Goal: Information Seeking & Learning: Learn about a topic

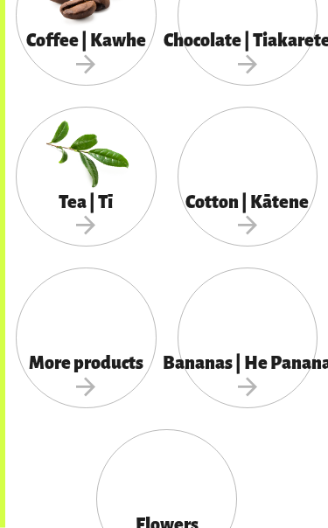
scroll to position [1321, 0]
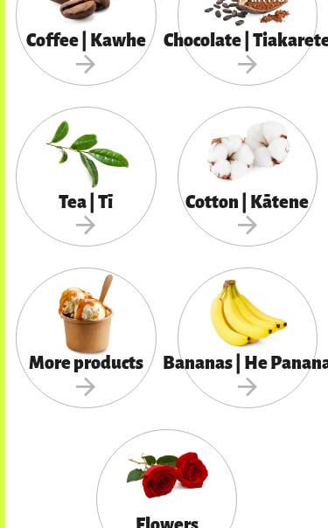
click at [104, 345] on div "More products" at bounding box center [86, 376] width 141 height 63
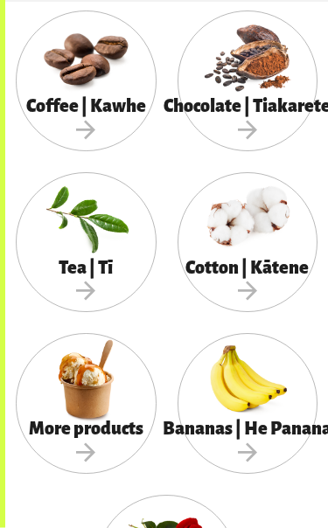
scroll to position [1258, 0]
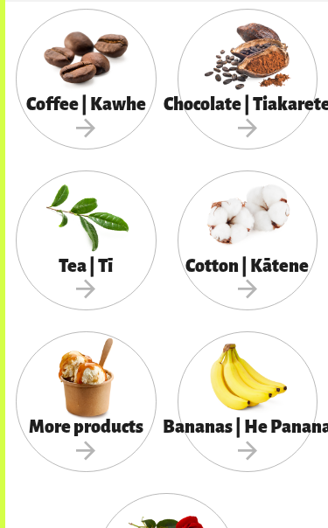
click at [238, 241] on div at bounding box center [248, 216] width 141 height 91
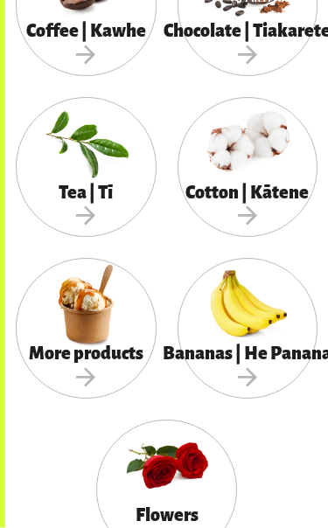
scroll to position [1331, 0]
click at [178, 480] on div at bounding box center [166, 465] width 141 height 91
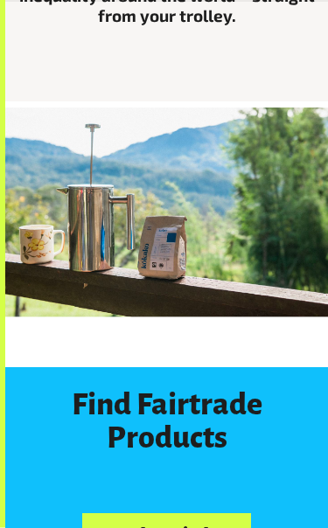
scroll to position [538, 0]
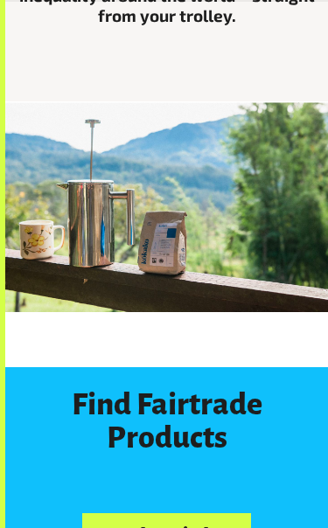
click at [197, 527] on link "Product Finder" at bounding box center [166, 535] width 168 height 45
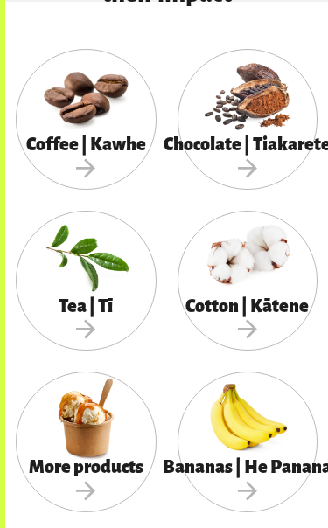
scroll to position [1228, 0]
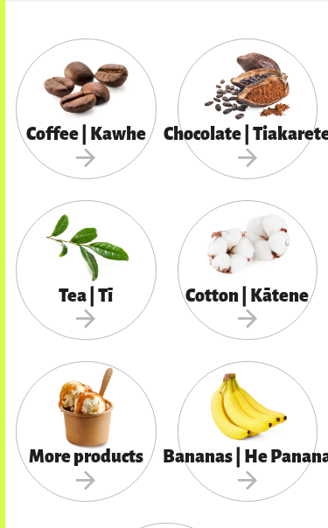
click at [94, 288] on span "Tea | Tī" at bounding box center [86, 309] width 141 height 46
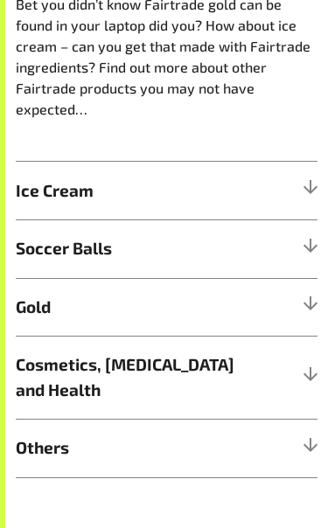
scroll to position [852, 0]
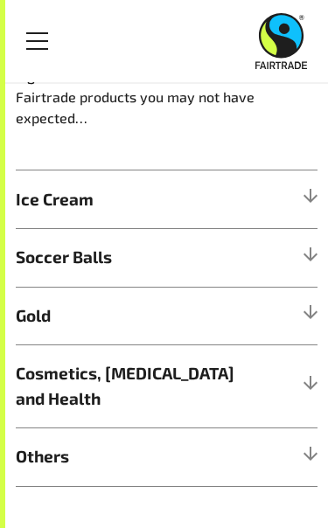
click at [183, 206] on h5 "Ice Cream" at bounding box center [167, 200] width 302 height 59
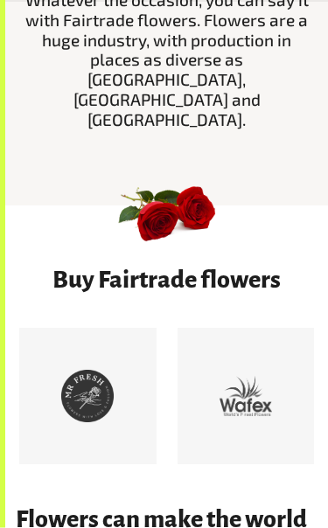
scroll to position [478, 0]
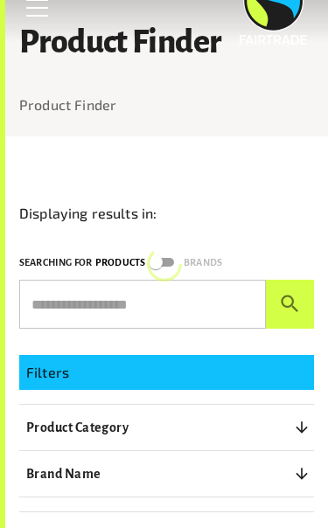
scroll to position [62, 0]
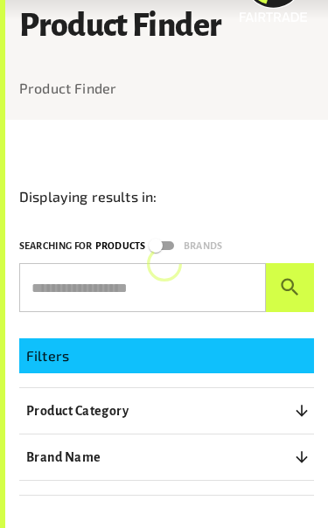
click at [223, 348] on p "Filters" at bounding box center [166, 355] width 281 height 21
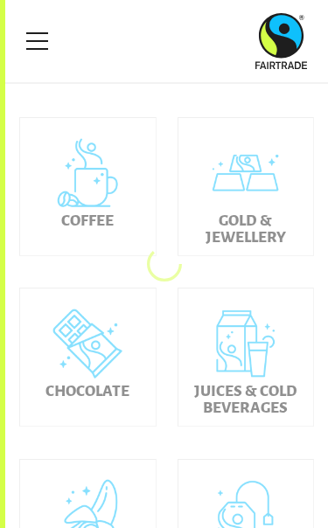
scroll to position [551, 0]
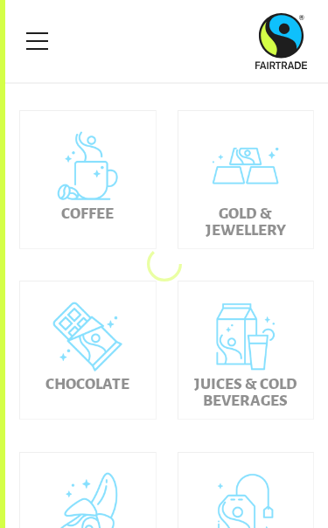
click at [248, 204] on div "Gold & Jewellery" at bounding box center [246, 179] width 136 height 137
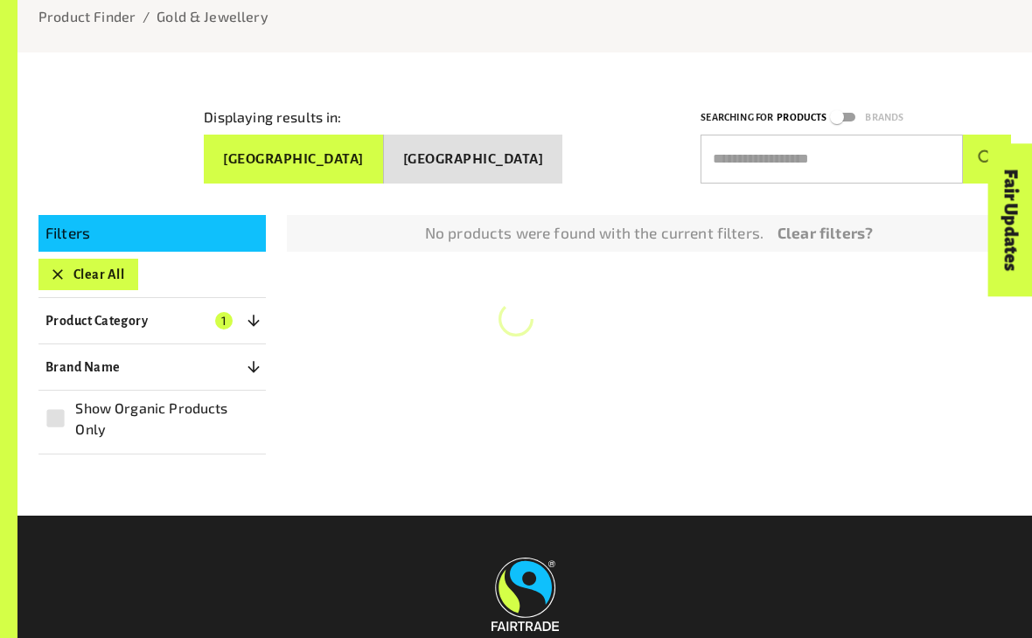
scroll to position [180, 0]
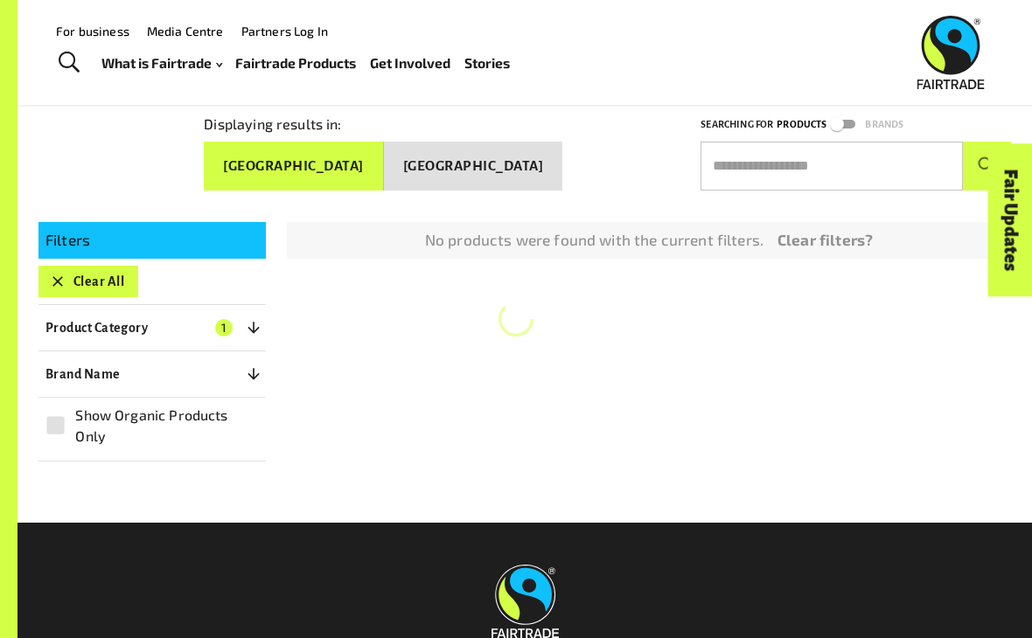
click at [220, 319] on span "1" at bounding box center [223, 327] width 17 height 17
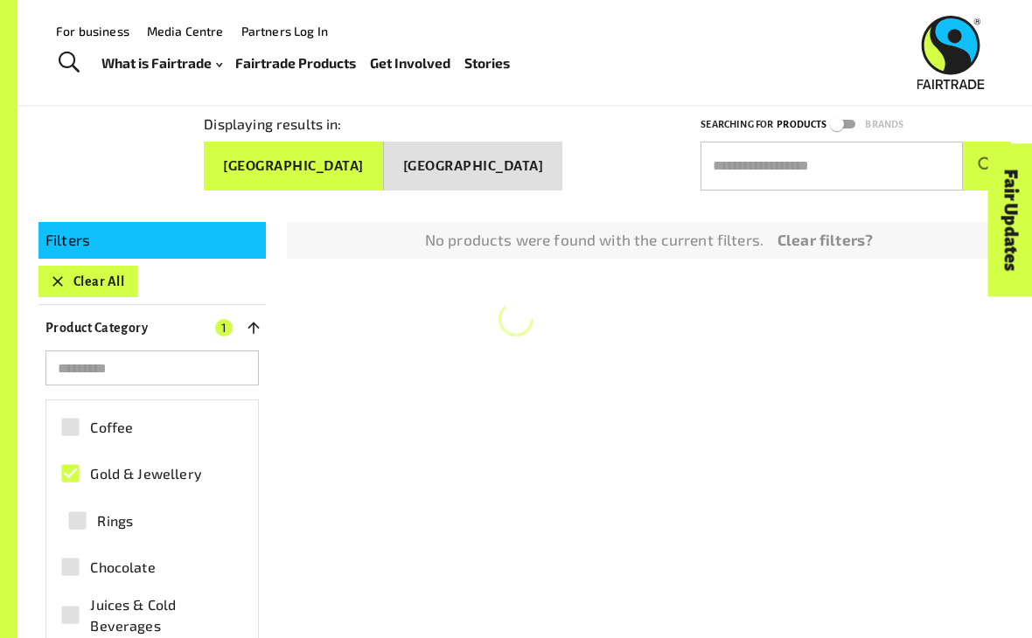
click at [233, 324] on button "Product Category 1" at bounding box center [151, 327] width 227 height 31
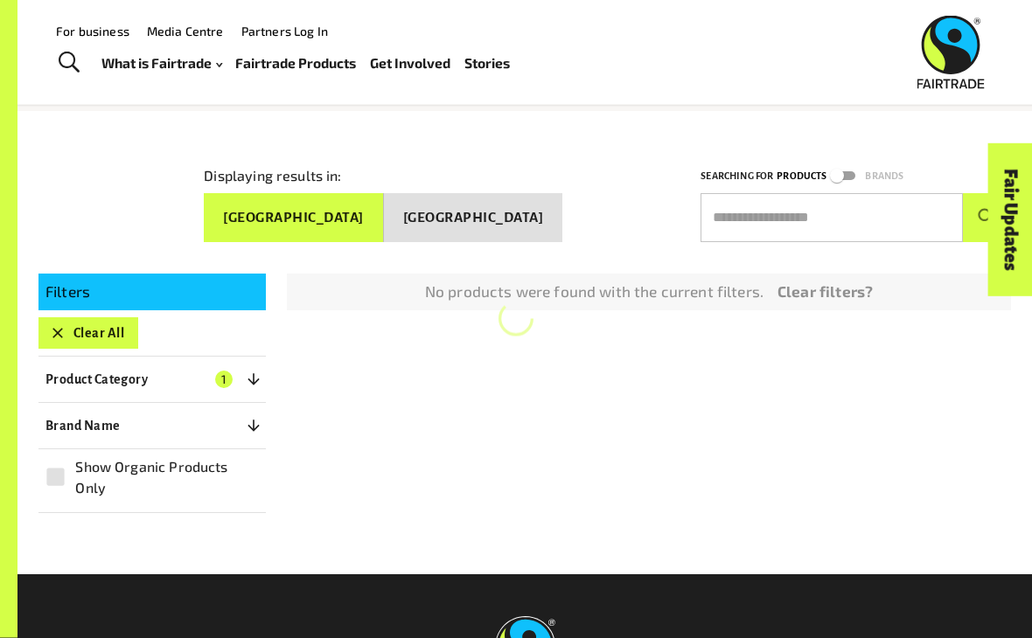
scroll to position [0, 0]
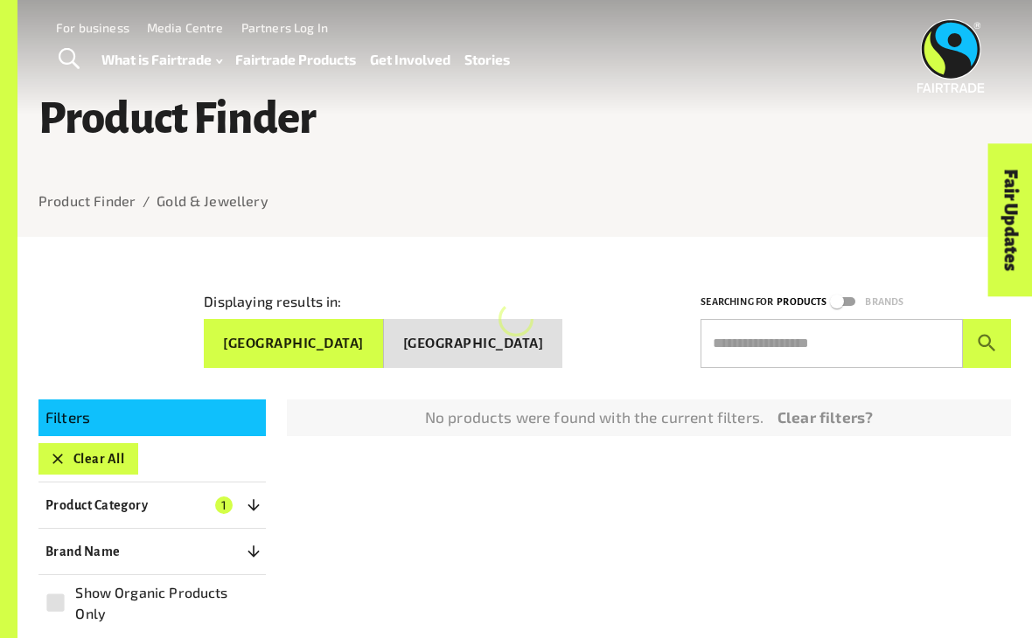
click at [327, 412] on link "Clear filters?" at bounding box center [825, 418] width 95 height 23
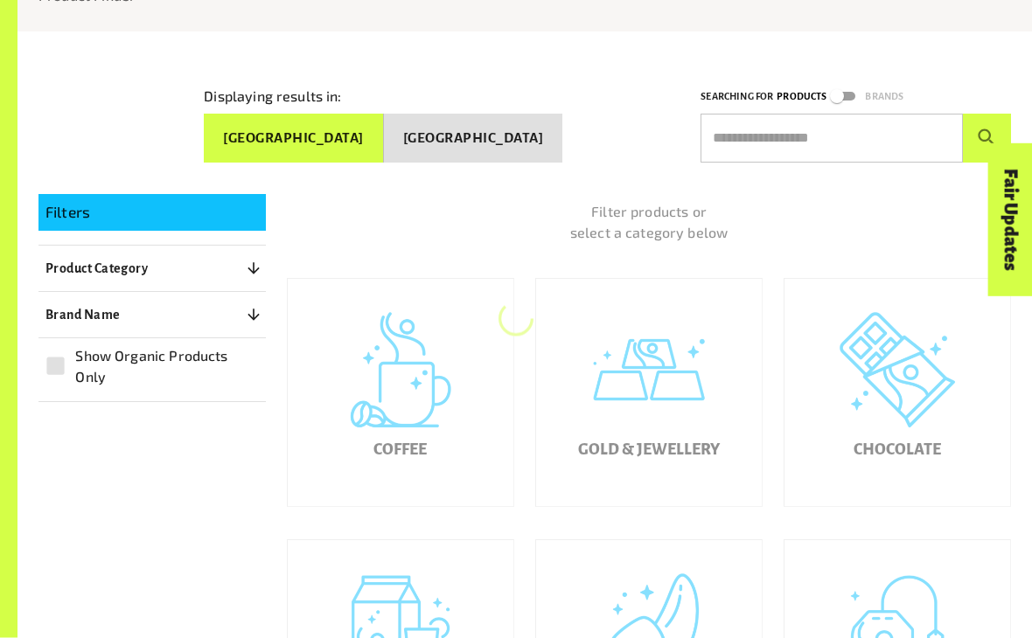
scroll to position [240, 0]
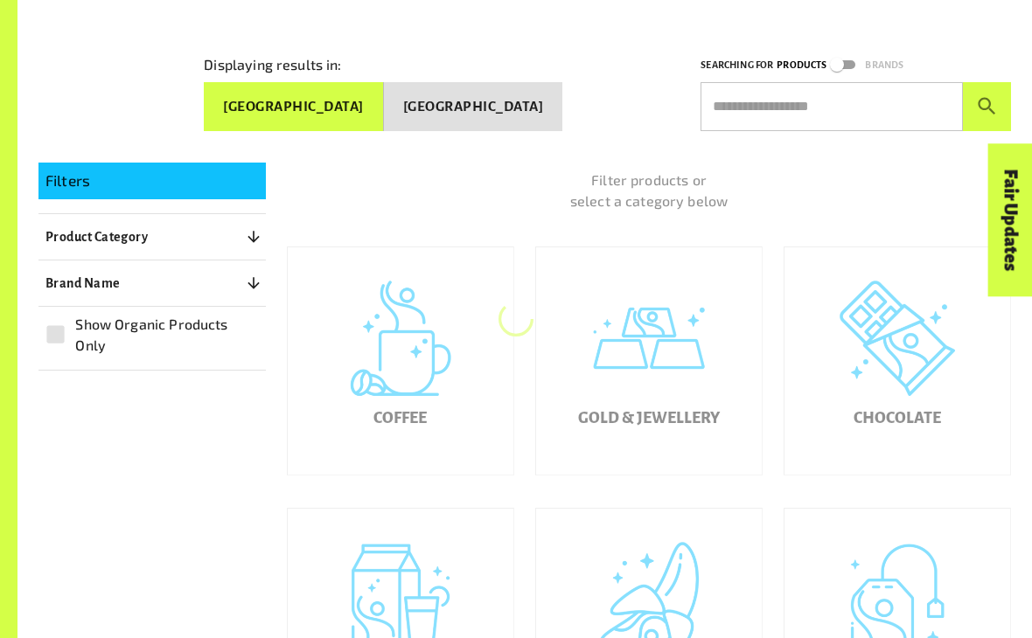
click at [327, 424] on h5 "Gold & Jewellery" at bounding box center [649, 418] width 142 height 17
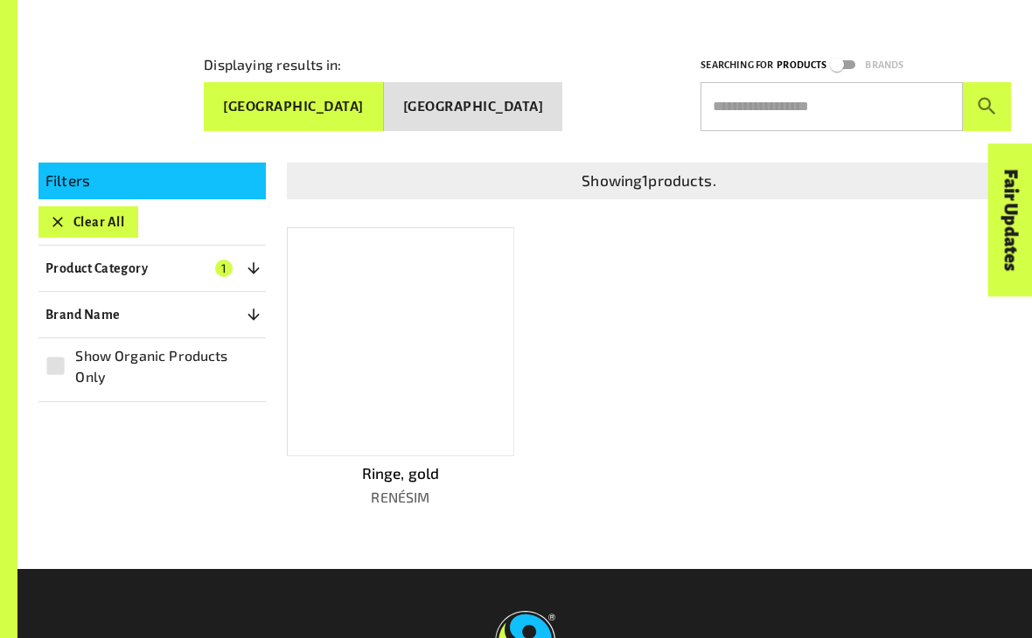
click at [327, 396] on div at bounding box center [400, 341] width 227 height 229
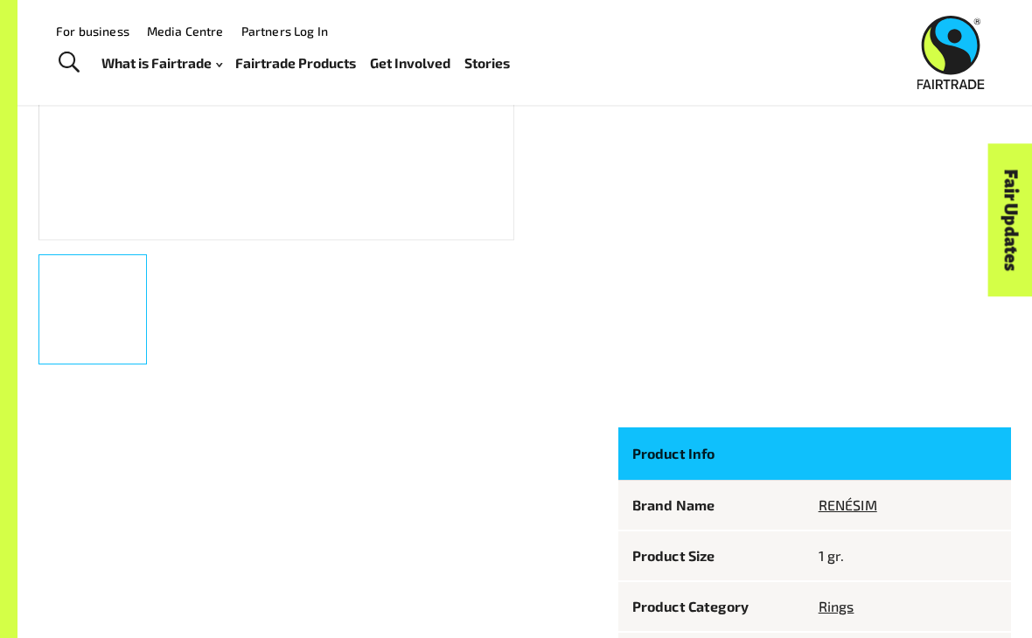
scroll to position [544, 0]
click at [327, 453] on p "Product Info" at bounding box center [711, 455] width 158 height 24
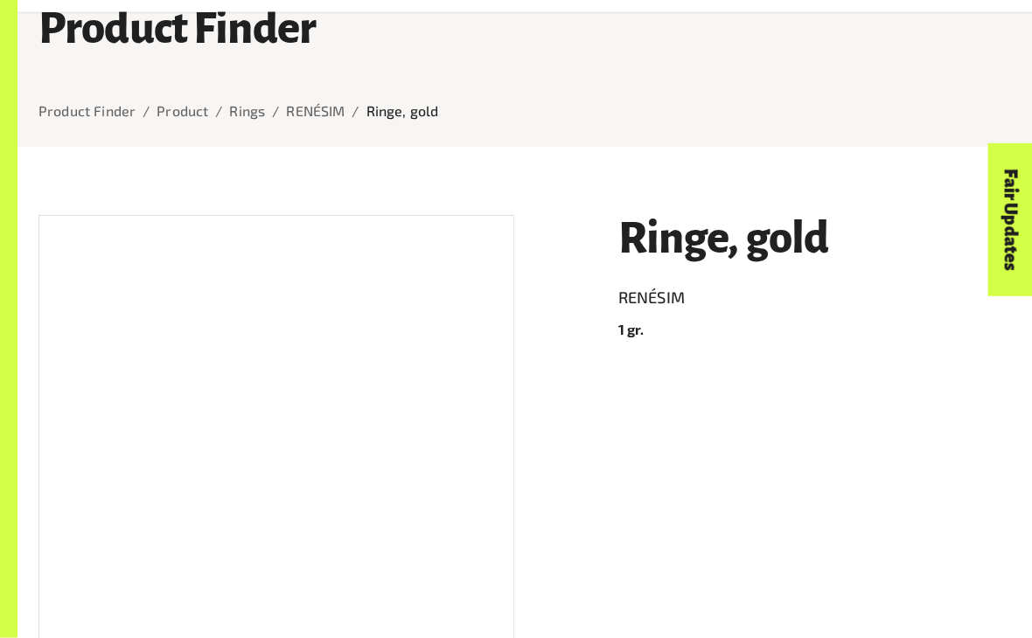
scroll to position [93, 0]
click at [185, 115] on link "Product" at bounding box center [183, 110] width 52 height 17
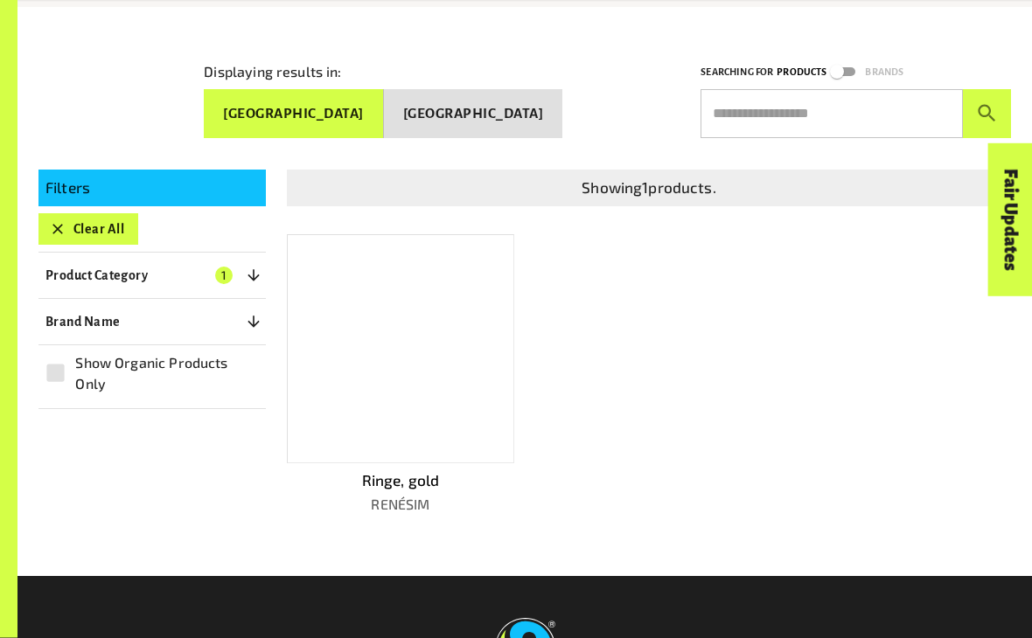
scroll to position [240, 0]
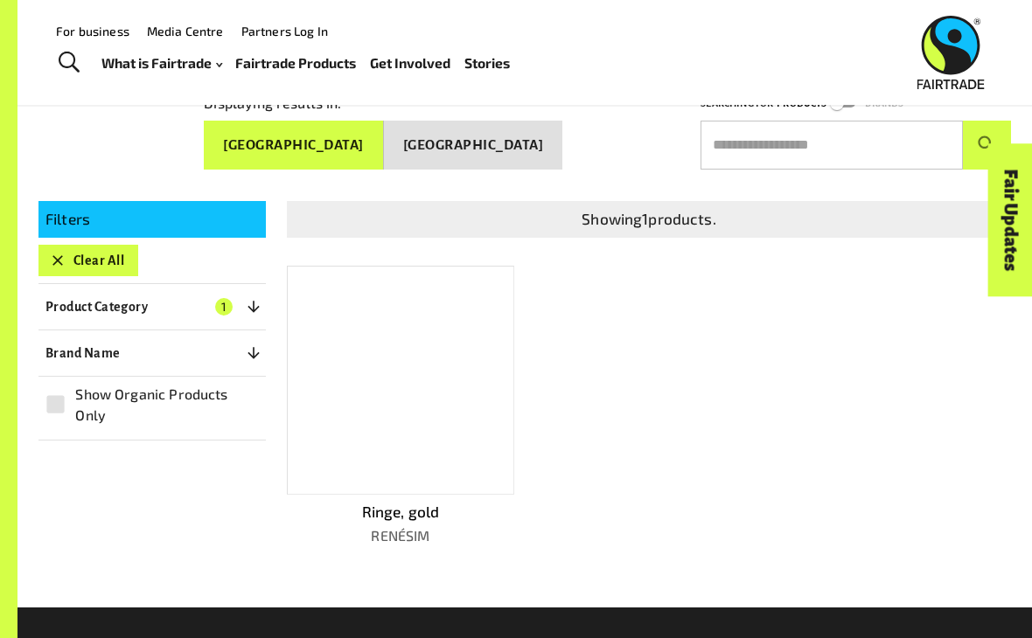
click at [80, 248] on button "Clear All" at bounding box center [88, 260] width 100 height 31
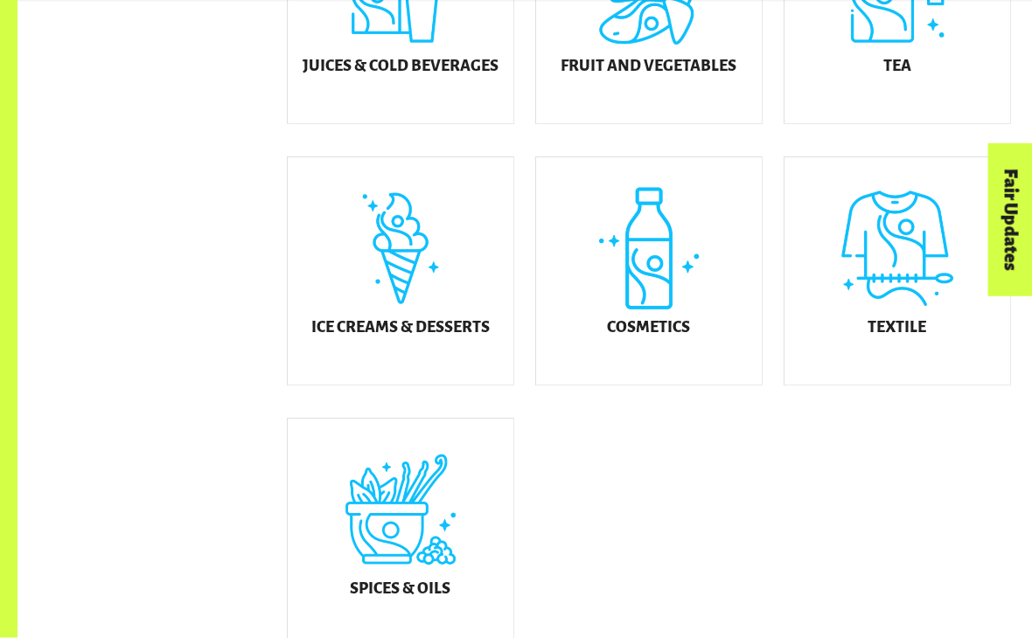
scroll to position [853, 0]
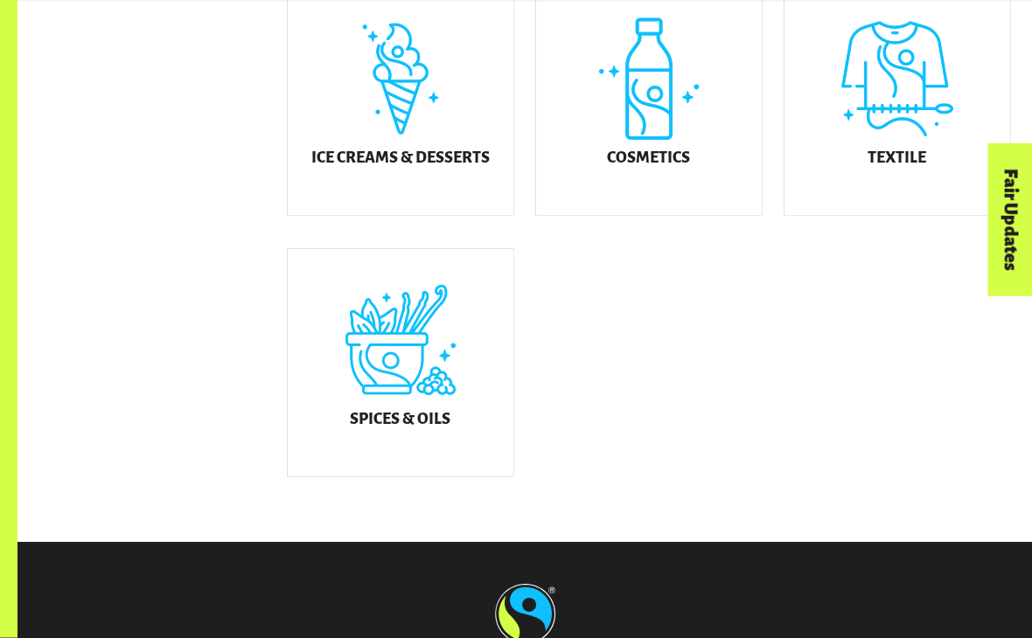
click at [327, 157] on div "Textile" at bounding box center [898, 102] width 226 height 227
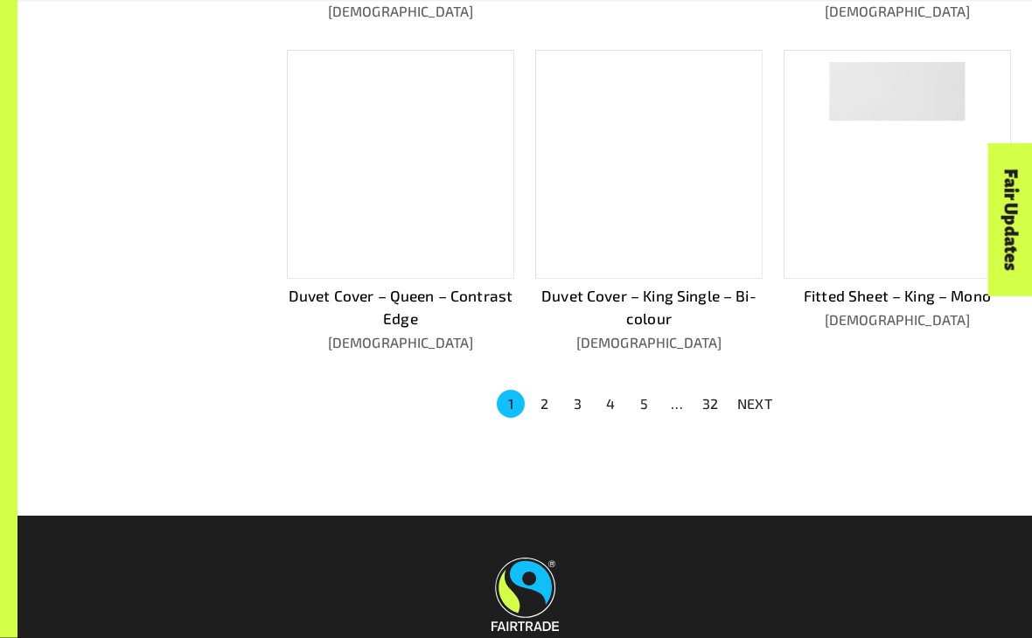
scroll to position [1082, 0]
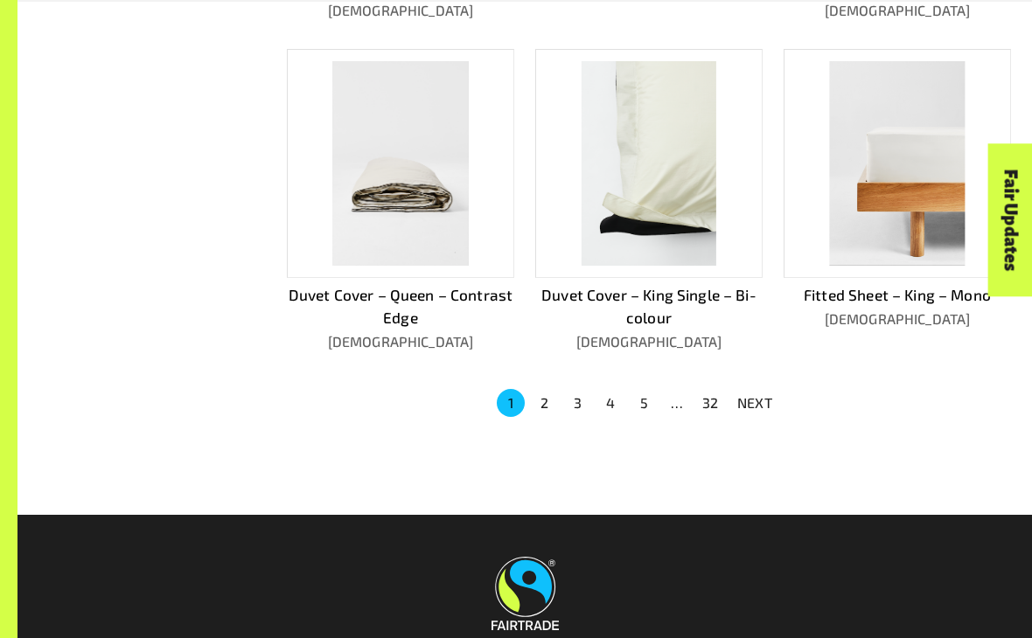
click at [327, 389] on button "5" at bounding box center [644, 403] width 28 height 28
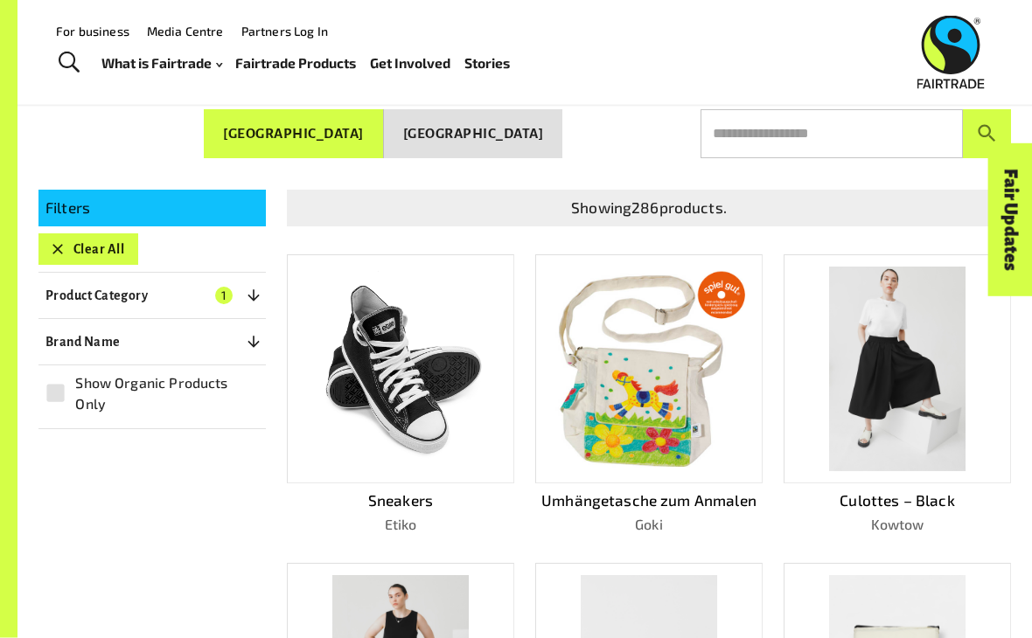
scroll to position [197, 0]
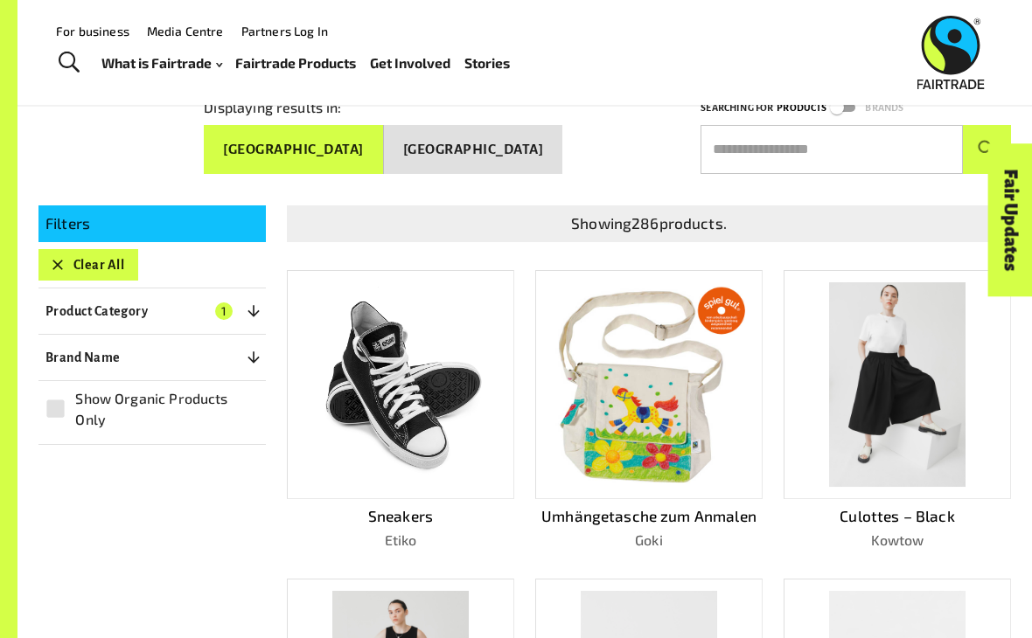
click at [327, 405] on img at bounding box center [648, 384] width 203 height 203
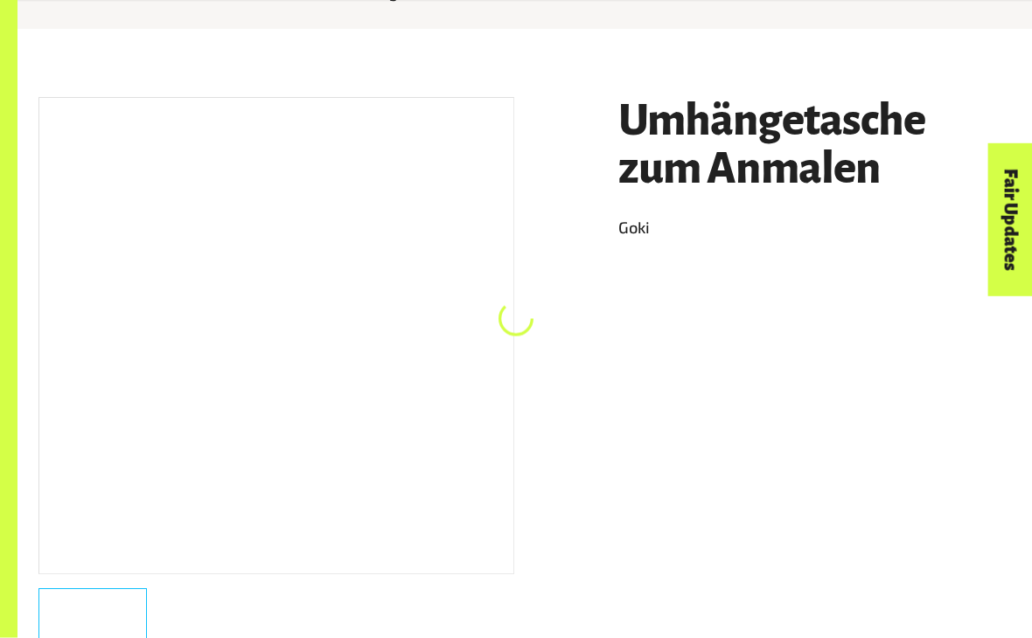
scroll to position [240, 0]
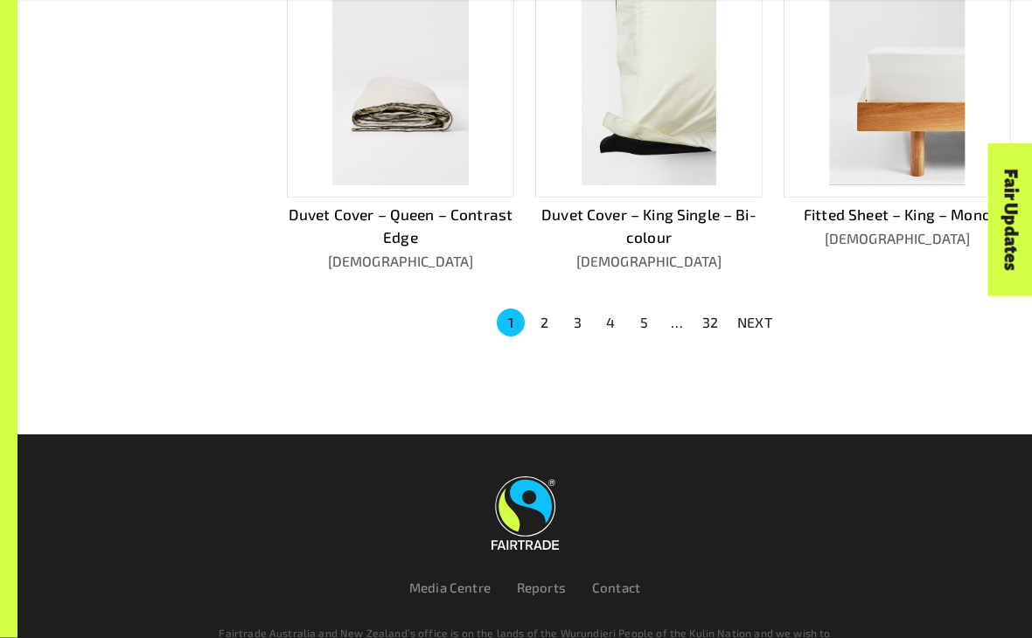
click at [327, 310] on button "5" at bounding box center [644, 324] width 28 height 28
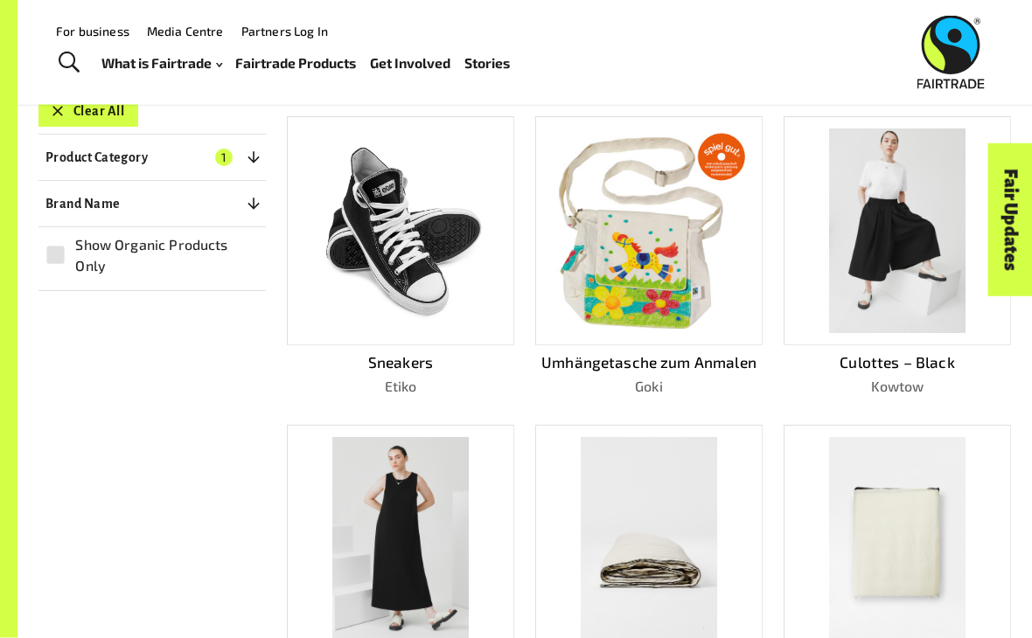
scroll to position [344, 0]
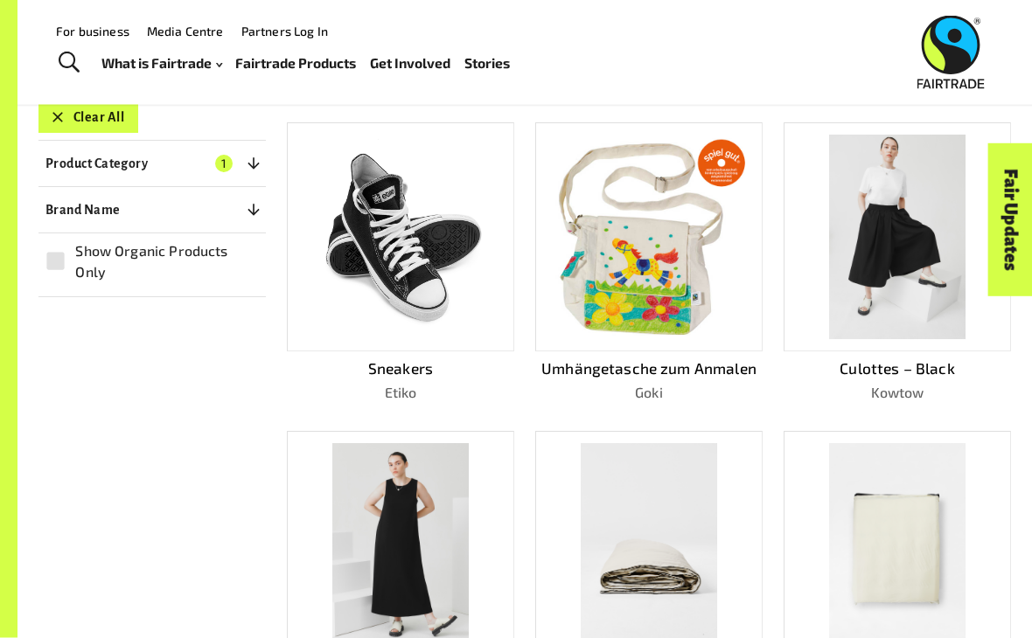
click at [327, 310] on img at bounding box center [648, 237] width 203 height 203
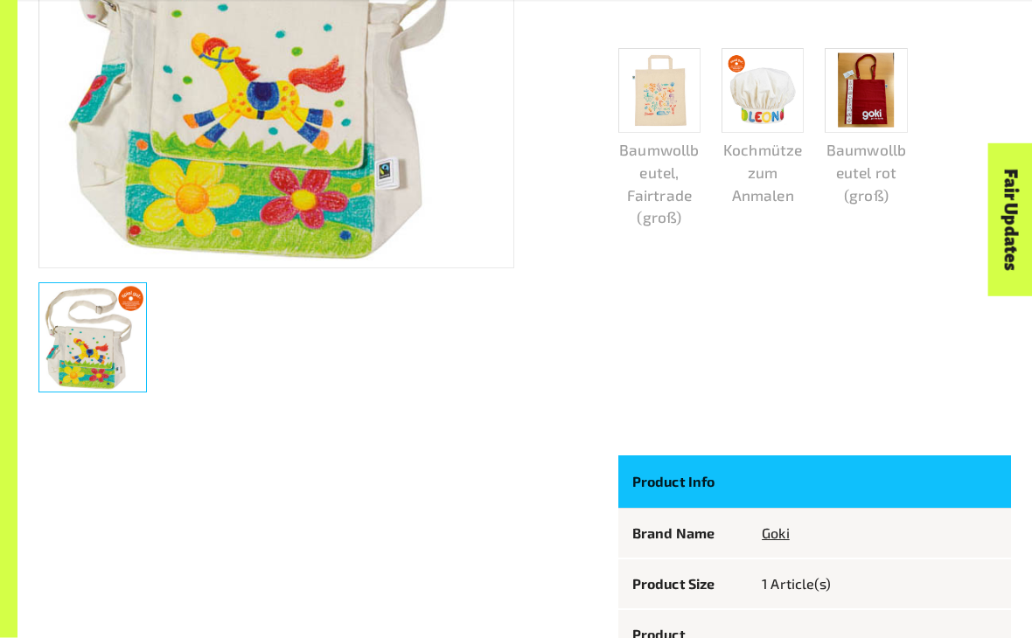
scroll to position [517, 0]
click at [327, 481] on p "Product Info" at bounding box center [682, 482] width 101 height 24
click at [327, 472] on p "Product Info" at bounding box center [682, 482] width 101 height 24
click at [327, 475] on p "Product Info" at bounding box center [682, 482] width 101 height 24
click at [327, 467] on th "Product Info" at bounding box center [682, 482] width 129 height 52
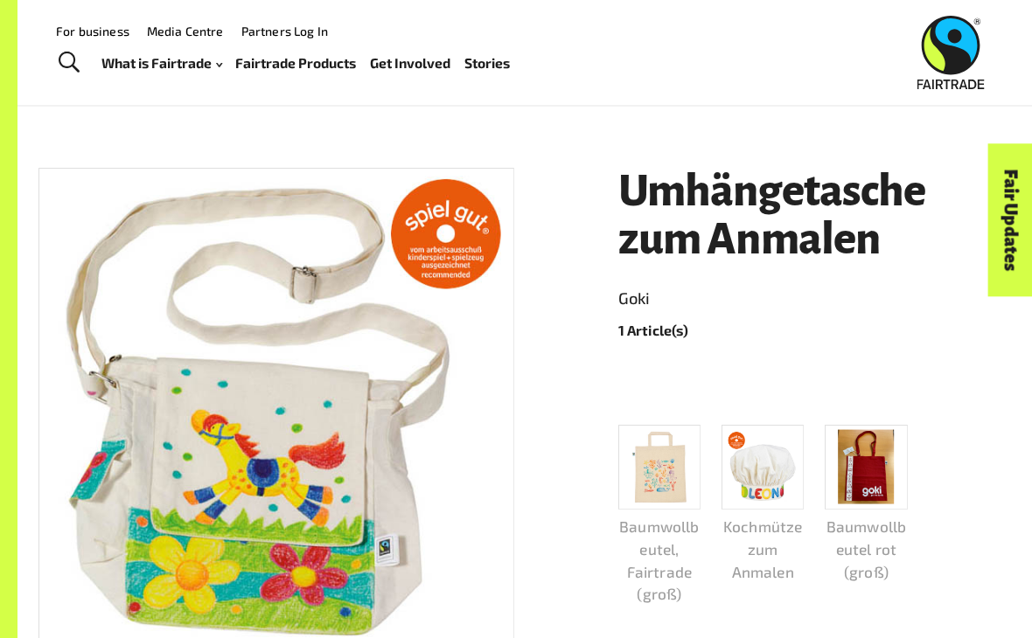
scroll to position [136, 0]
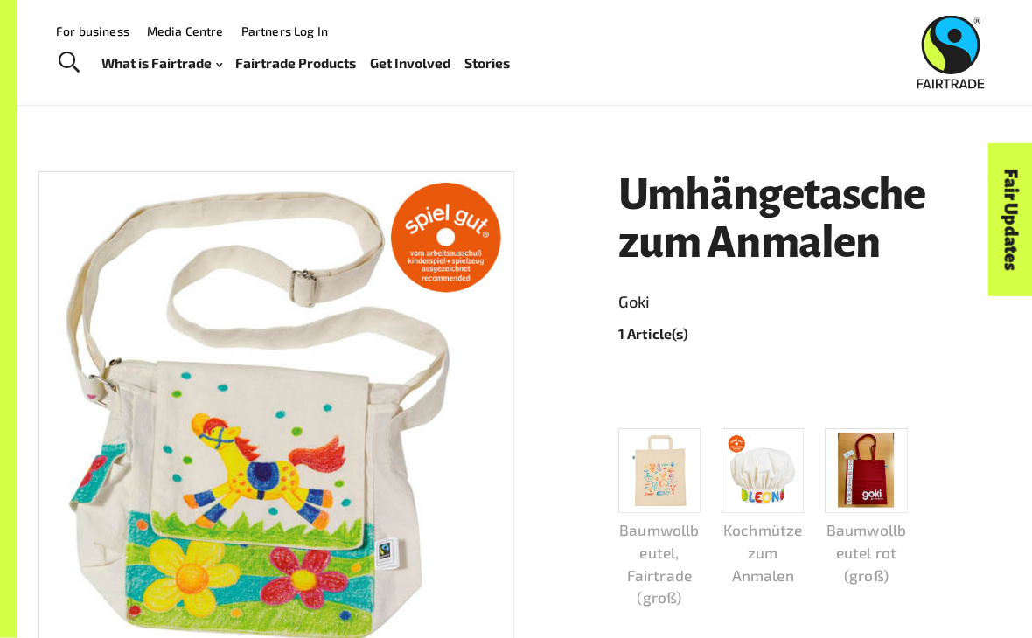
click at [187, 252] on img at bounding box center [276, 411] width 474 height 474
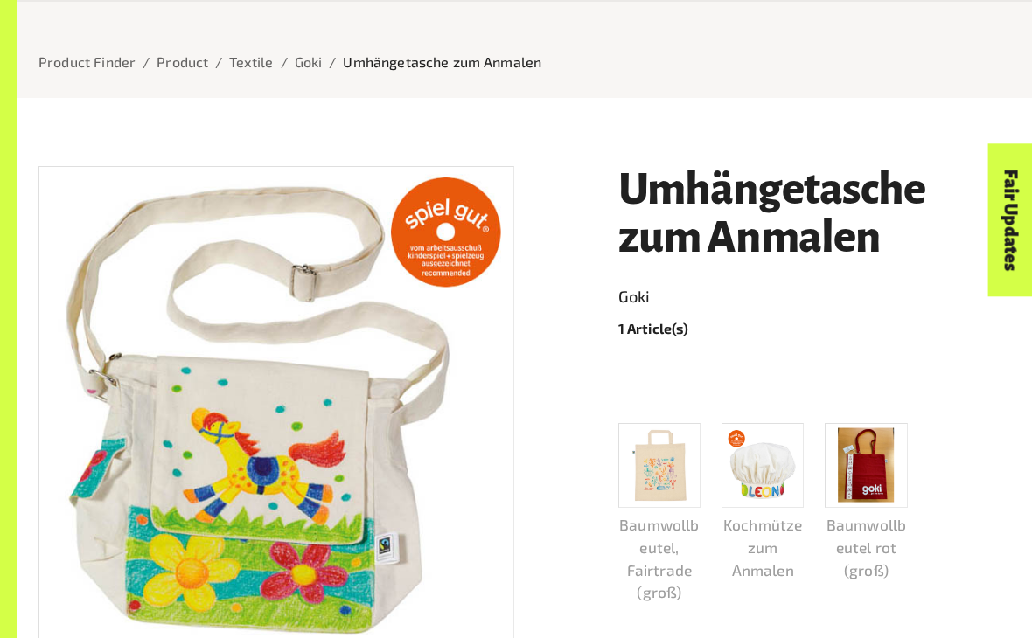
scroll to position [139, 0]
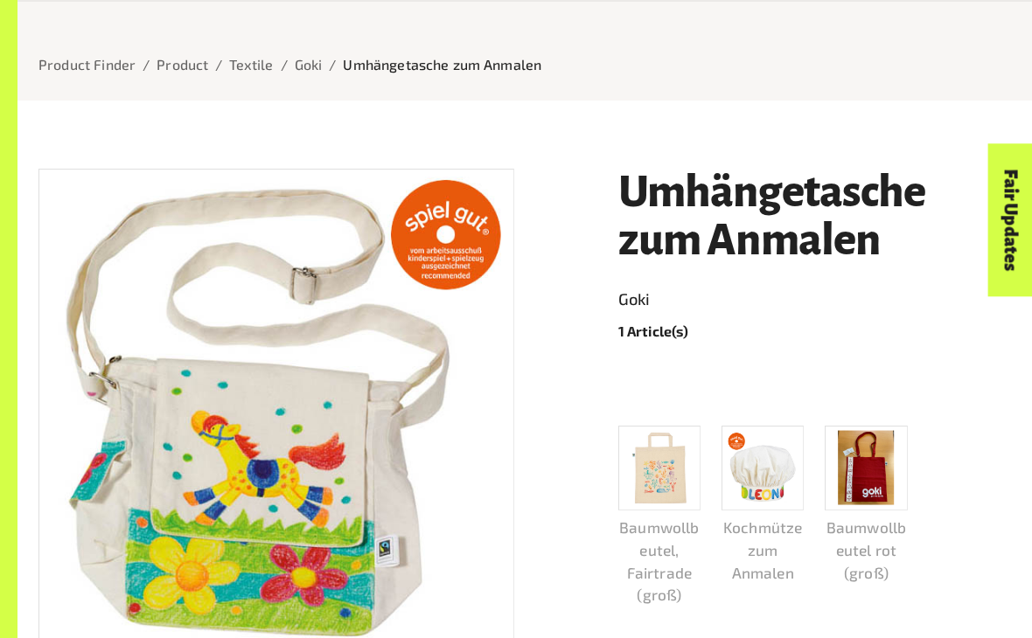
click at [327, 330] on p "1 Article(s)" at bounding box center [814, 331] width 393 height 21
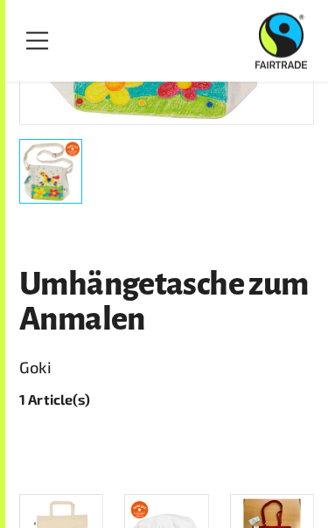
scroll to position [429, 0]
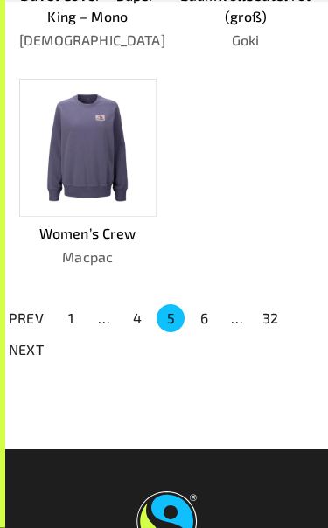
click at [202, 320] on button "6" at bounding box center [204, 319] width 28 height 28
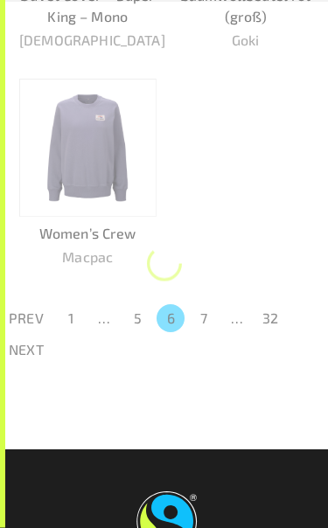
scroll to position [1641, 0]
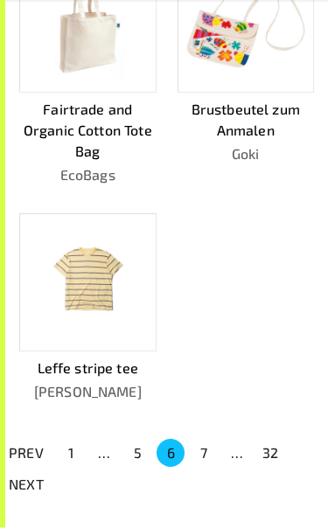
click at [200, 440] on button "7" at bounding box center [204, 454] width 28 height 28
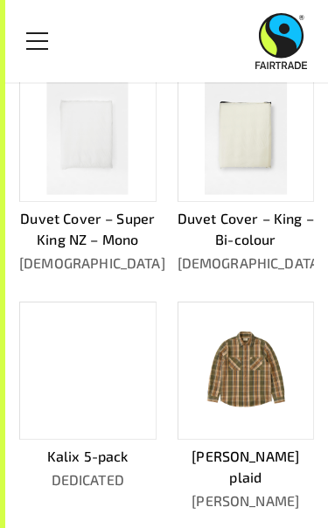
scroll to position [578, 0]
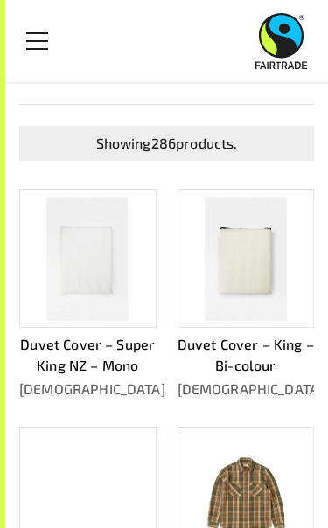
click at [40, 40] on span "Toggle Menu" at bounding box center [37, 41] width 22 height 2
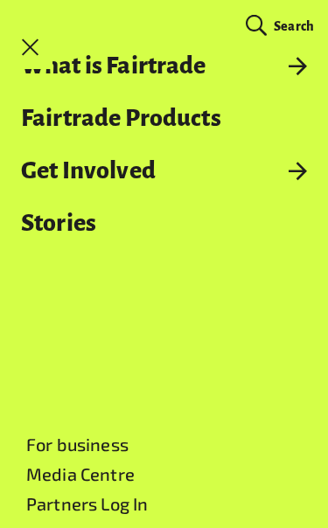
click at [39, 35] on link "Menu" at bounding box center [31, 47] width 44 height 44
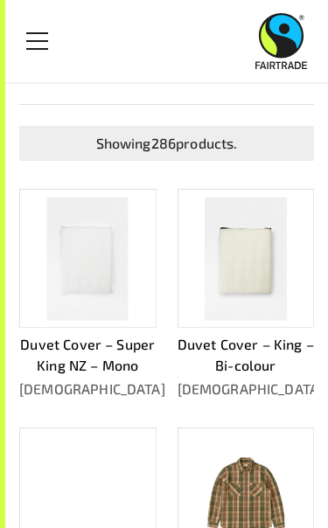
click at [46, 35] on link "Menu" at bounding box center [38, 41] width 44 height 44
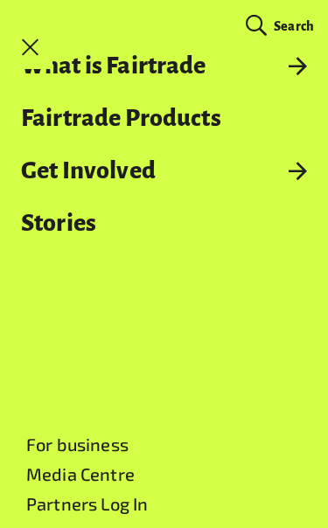
scroll to position [182, 0]
click at [28, 57] on link "Menu" at bounding box center [31, 47] width 44 height 44
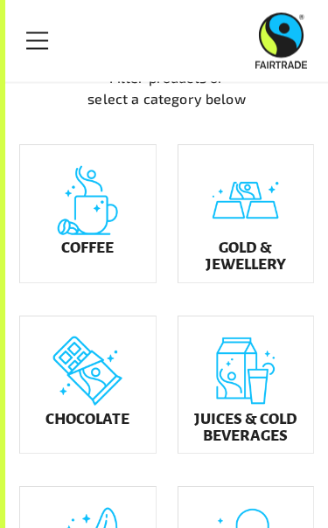
scroll to position [610, 0]
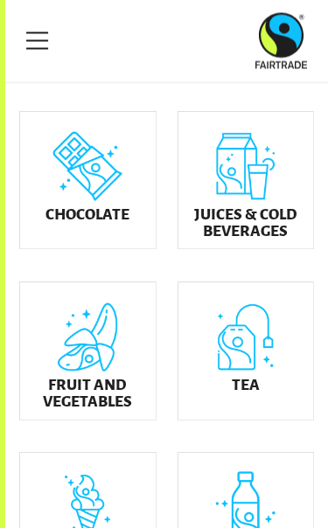
click at [244, 199] on div "Juices & Cold Beverages" at bounding box center [246, 181] width 136 height 137
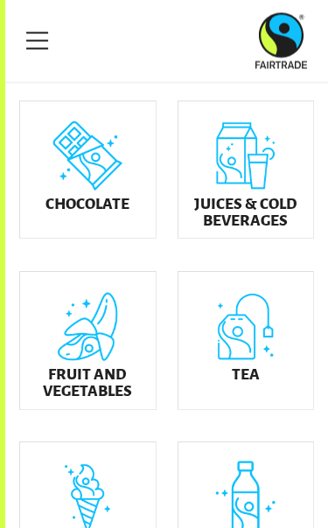
scroll to position [827, 0]
click at [114, 345] on div "Fruit and Vegetables" at bounding box center [88, 340] width 136 height 137
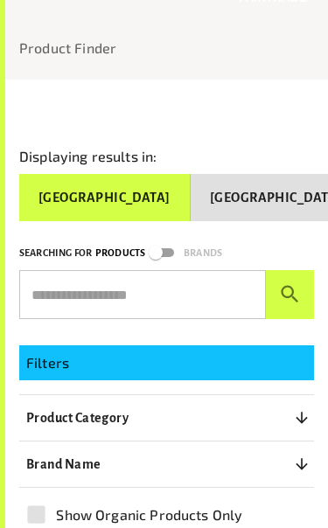
scroll to position [182, 0]
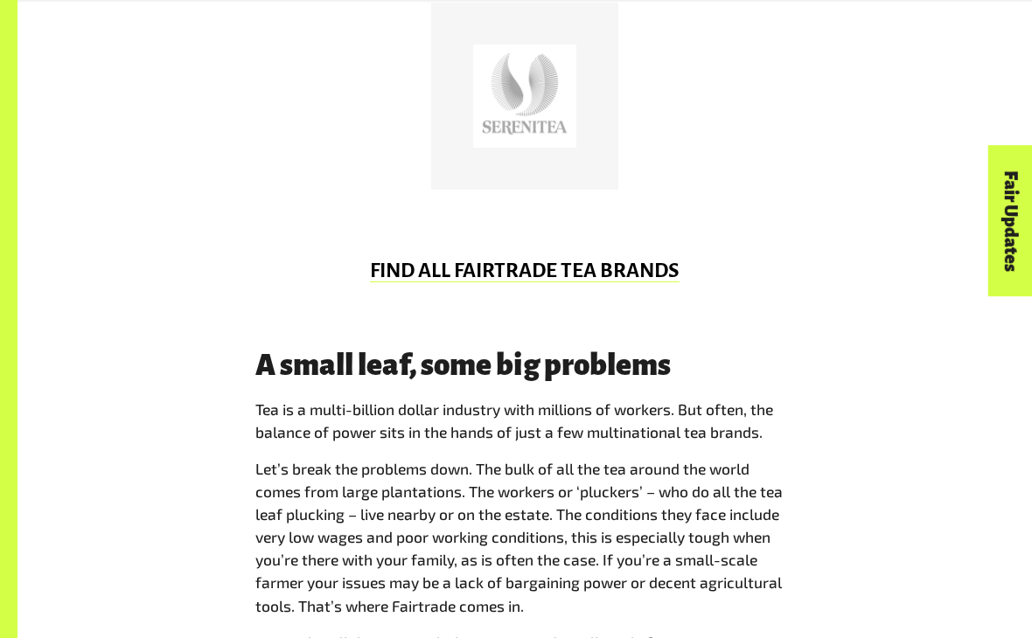
scroll to position [953, 0]
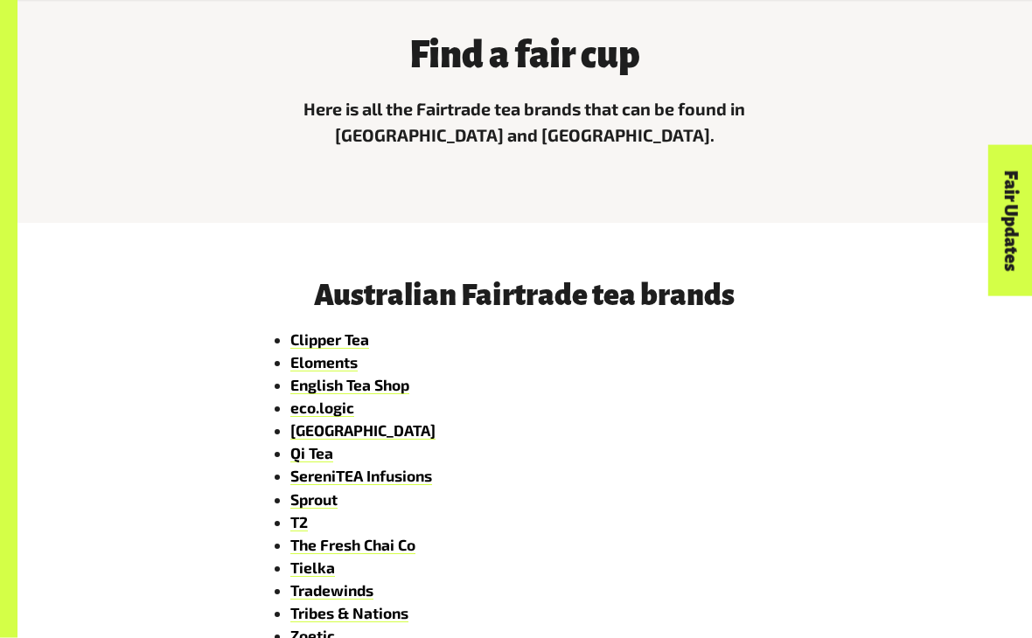
scroll to position [507, 0]
click at [358, 334] on link "Clipper Tea" at bounding box center [329, 340] width 79 height 18
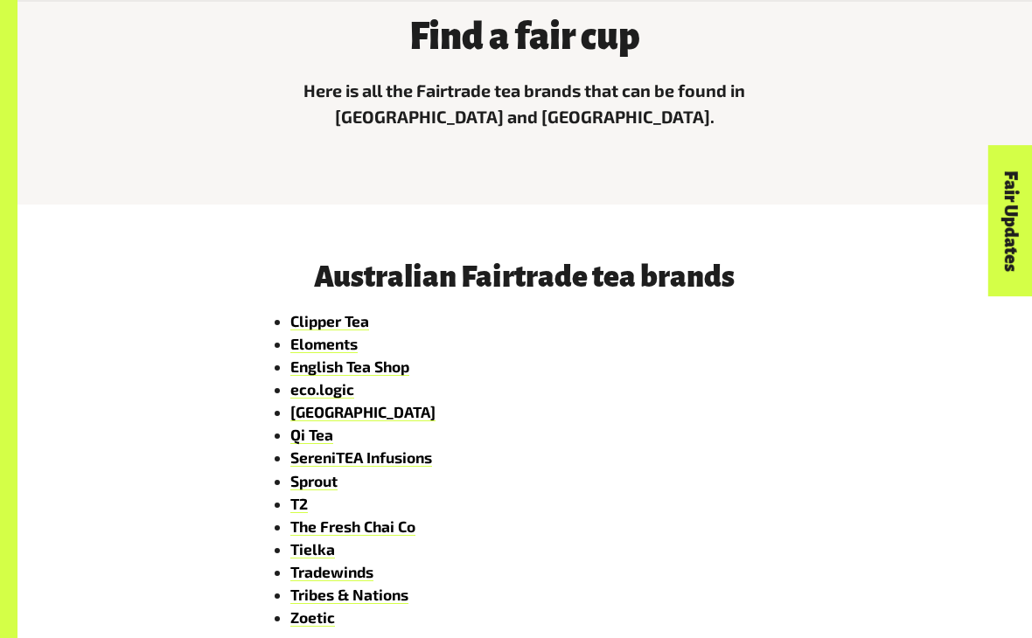
click at [335, 345] on link "Eloments" at bounding box center [323, 344] width 67 height 18
click at [387, 366] on link "English Tea Shop" at bounding box center [349, 367] width 119 height 18
click at [345, 390] on link "eco.logic" at bounding box center [322, 389] width 64 height 18
click at [355, 414] on link "Hampstead" at bounding box center [362, 412] width 145 height 18
